Goal: Information Seeking & Learning: Learn about a topic

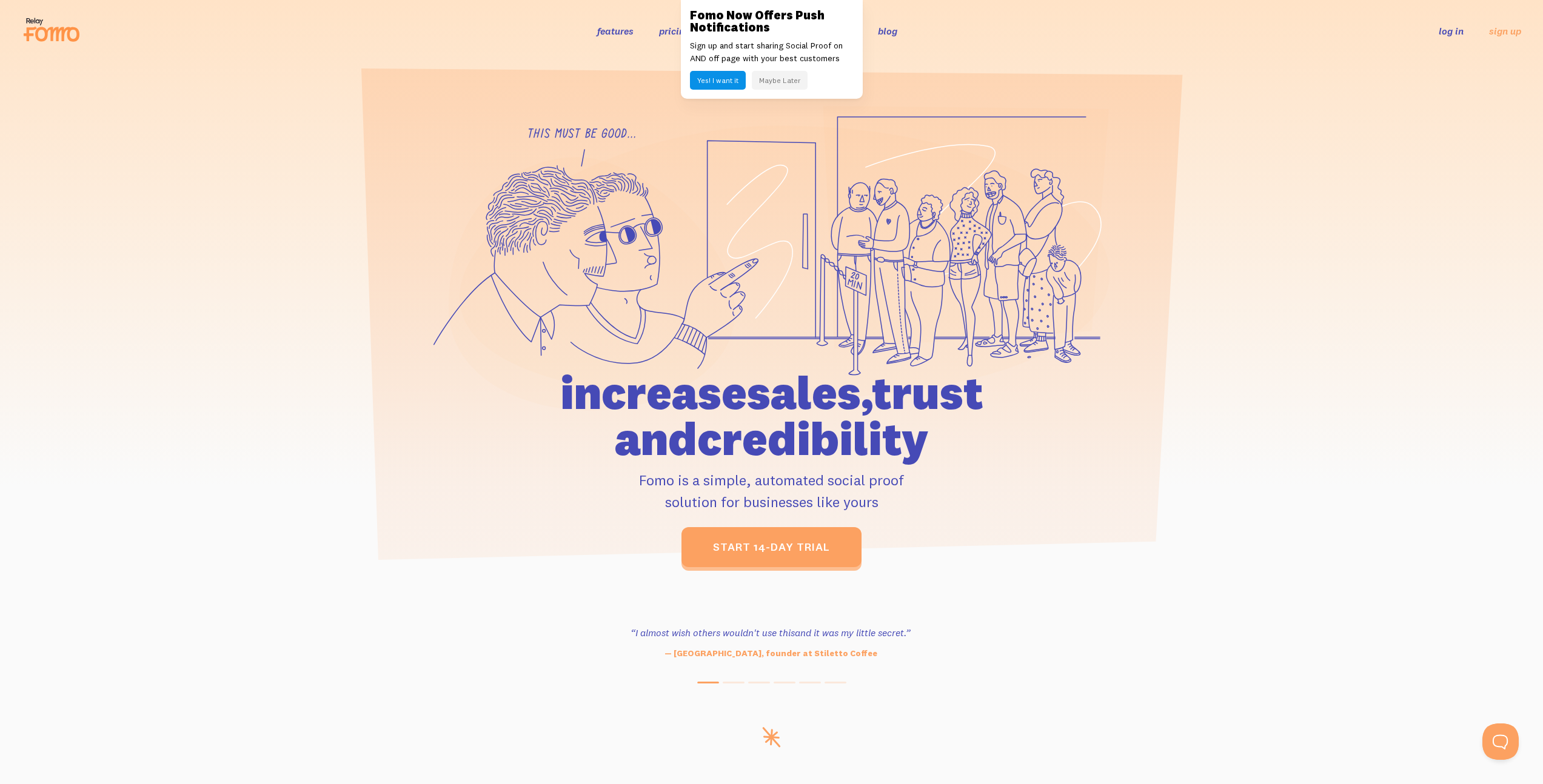
click at [676, 36] on link "pricing" at bounding box center [675, 31] width 31 height 12
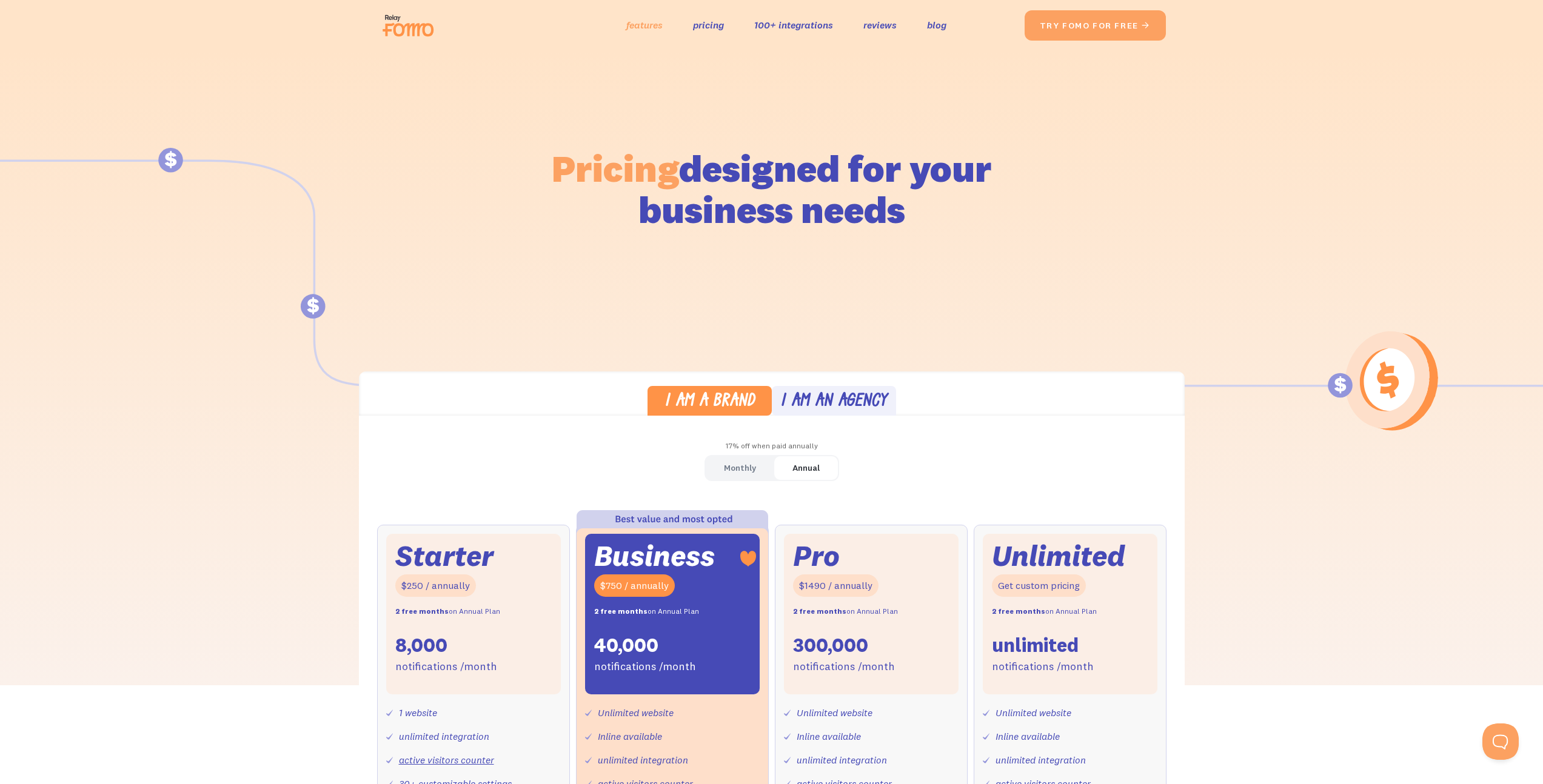
click at [646, 24] on link "features" at bounding box center [645, 25] width 36 height 17
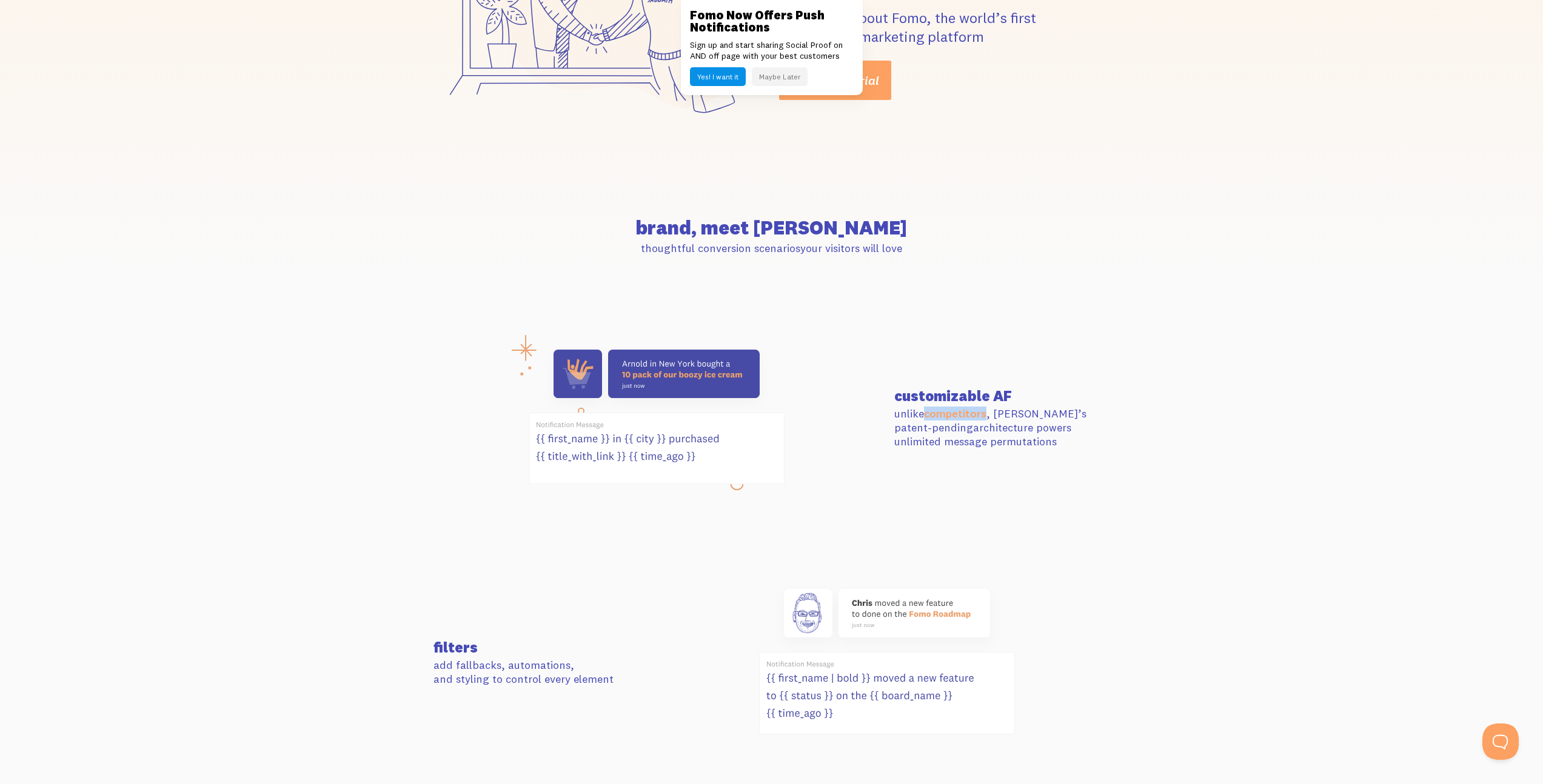
scroll to position [241, 0]
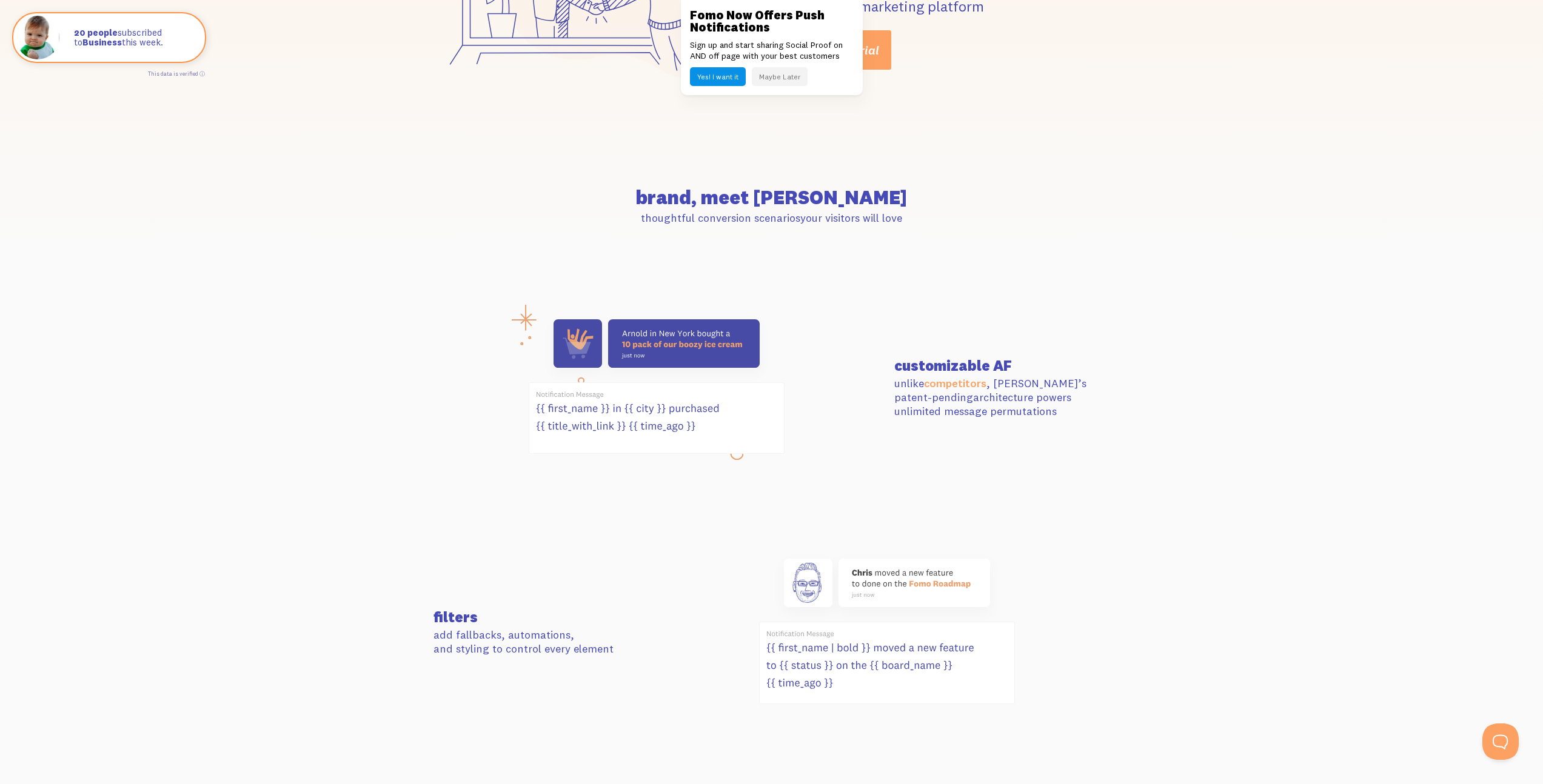
click at [1292, 393] on section "customizable AF unlike competitors , Fomo’s patent-pending architecture powers …" at bounding box center [772, 388] width 1543 height 239
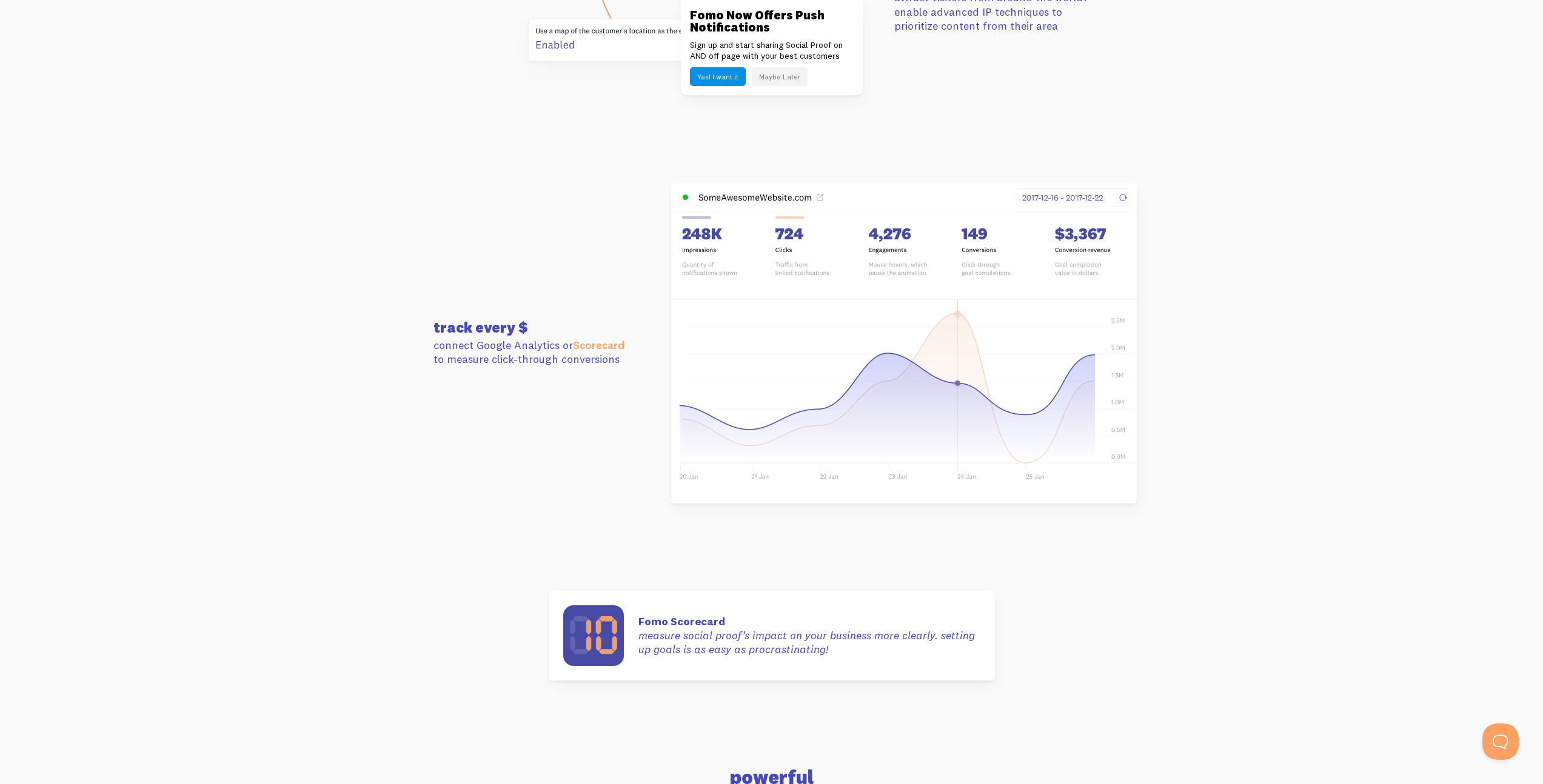
scroll to position [3194, 0]
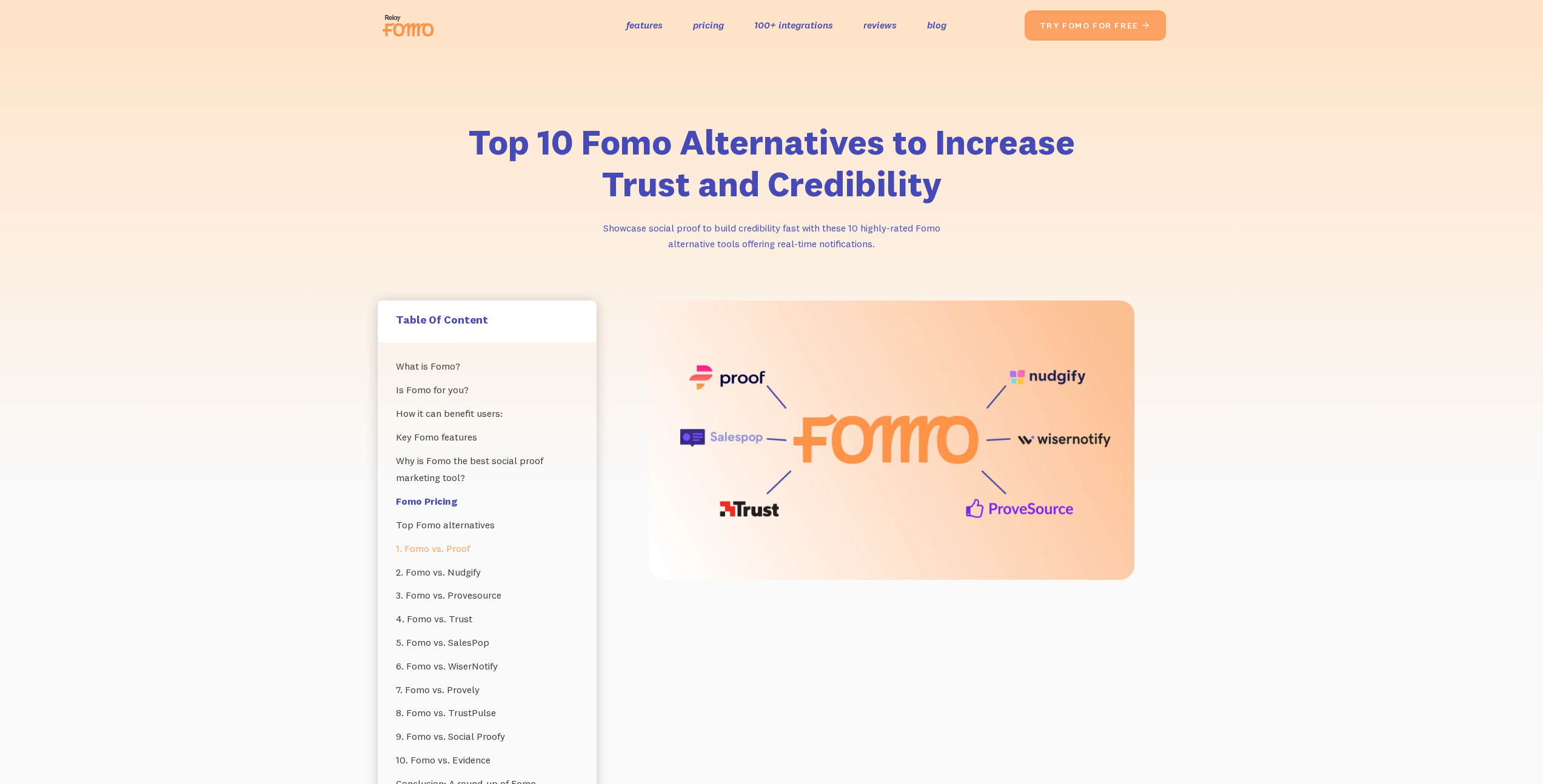
click at [460, 551] on link "1. Fomo vs. Proof" at bounding box center [486, 548] width 182 height 23
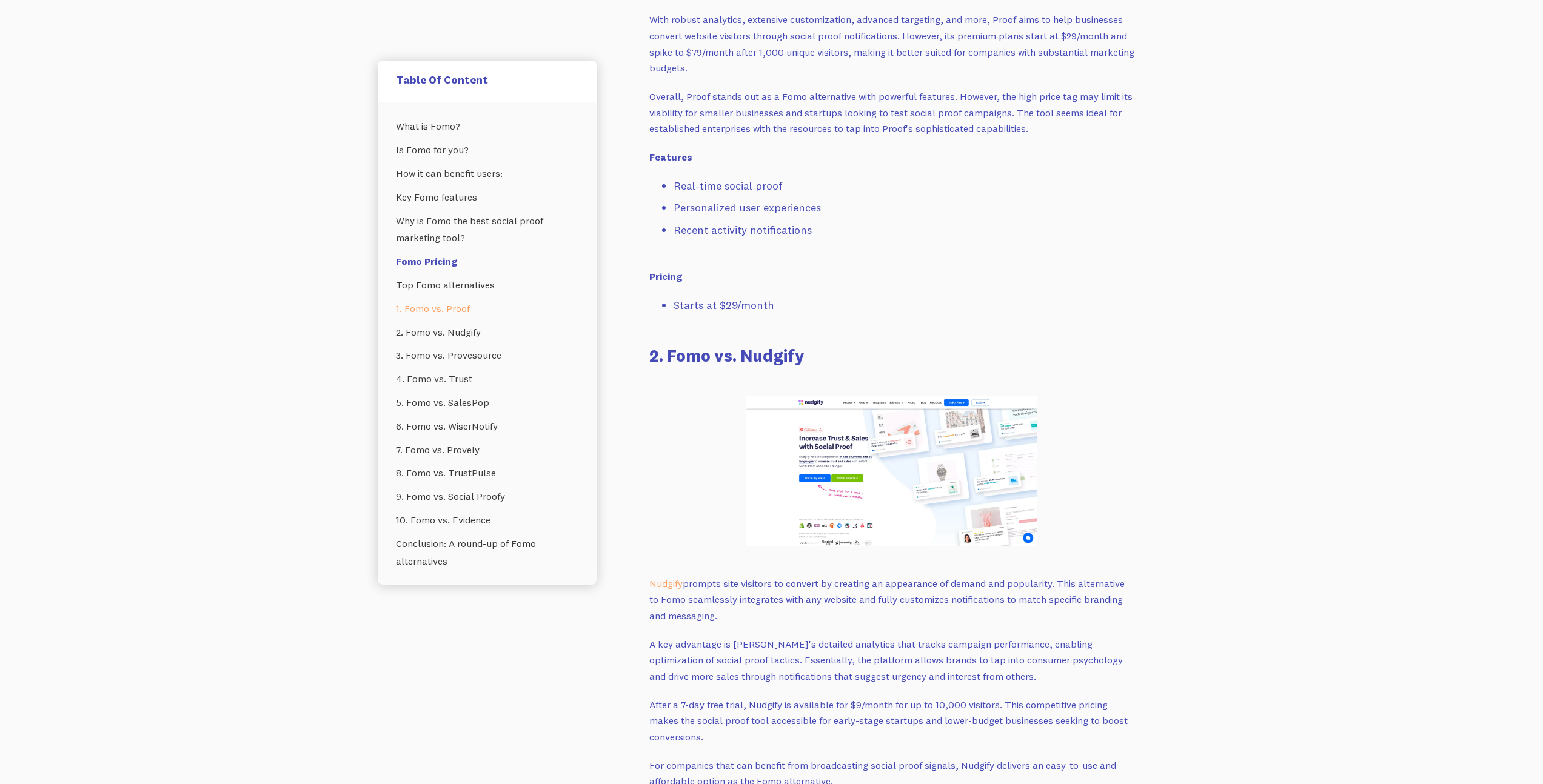
scroll to position [3240, 0]
